Goal: Task Accomplishment & Management: Manage account settings

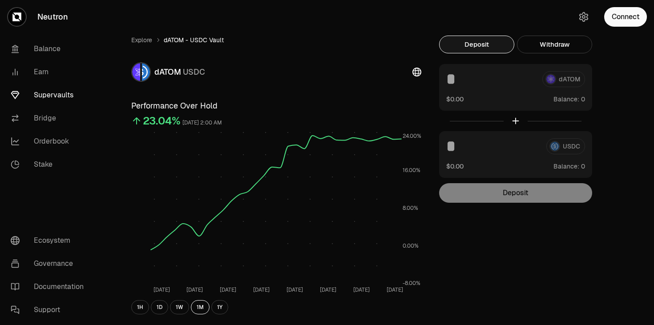
click at [568, 54] on div "Deposit Withdraw dATOM $0.00 Balance: USDC $0.00 Balance: Deposit Balance: $0.0…" at bounding box center [515, 119] width 153 height 167
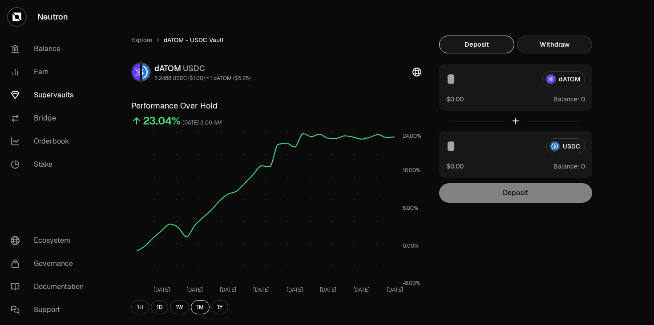
click at [568, 49] on button "Withdraw" at bounding box center [554, 45] width 75 height 18
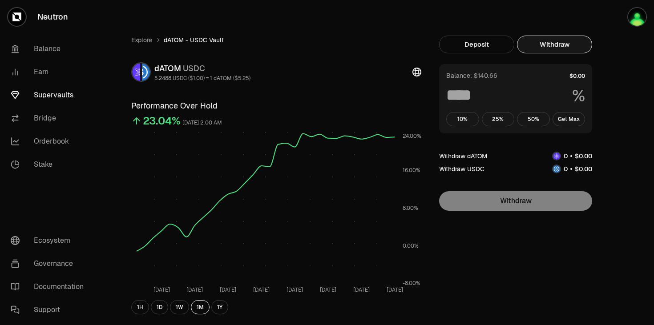
click at [569, 45] on button "Withdraw" at bounding box center [554, 45] width 75 height 18
click at [579, 117] on button "Get Max" at bounding box center [569, 119] width 33 height 14
type input "***"
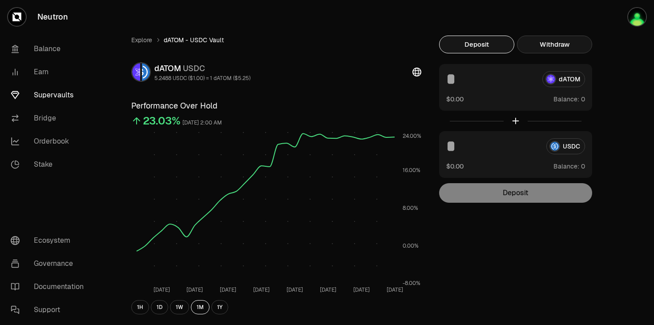
click at [551, 45] on button "Withdraw" at bounding box center [554, 45] width 75 height 18
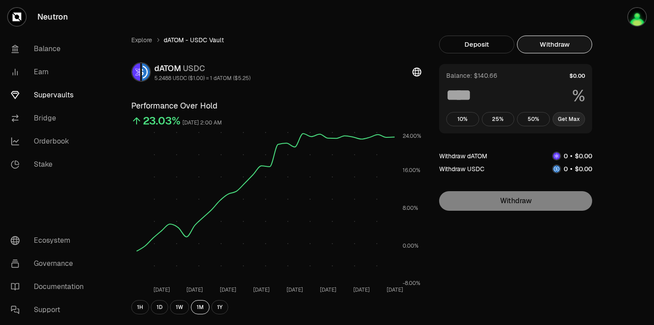
click at [575, 121] on button "Get Max" at bounding box center [569, 119] width 33 height 14
type input "***"
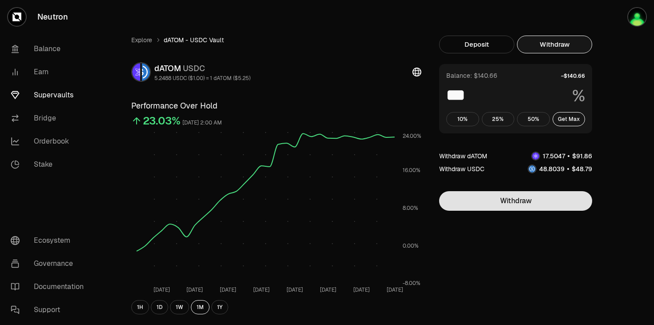
click at [506, 209] on button "Withdraw" at bounding box center [515, 201] width 153 height 20
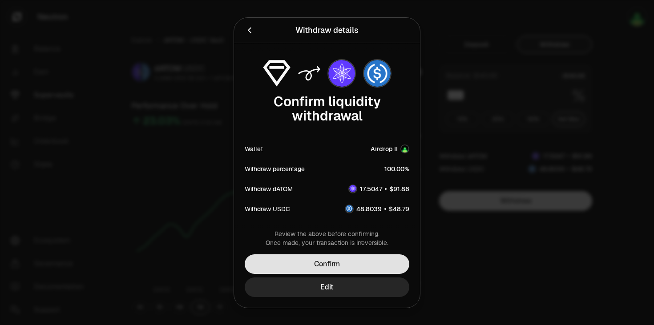
click at [325, 259] on button "Confirm" at bounding box center [327, 265] width 165 height 20
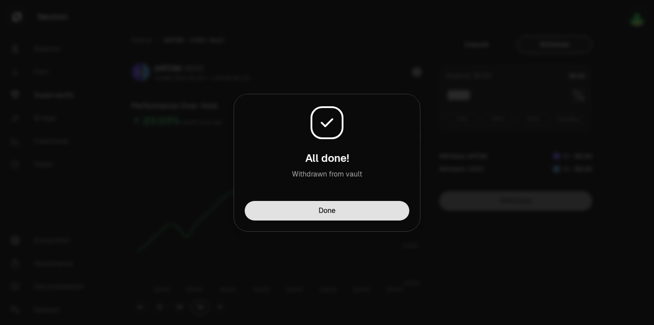
click at [356, 206] on button "Done" at bounding box center [327, 211] width 165 height 20
